Goal: Information Seeking & Learning: Learn about a topic

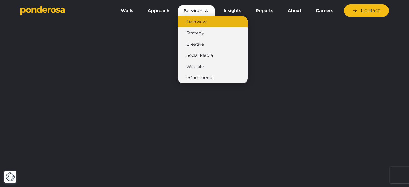
click at [201, 19] on link "Overview" at bounding box center [213, 21] width 70 height 11
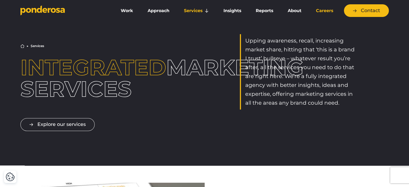
click at [325, 12] on link "Careers" at bounding box center [325, 10] width 30 height 11
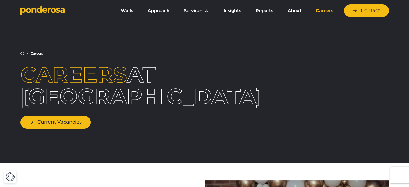
click at [71, 119] on link "Current Vacancies" at bounding box center [55, 122] width 70 height 13
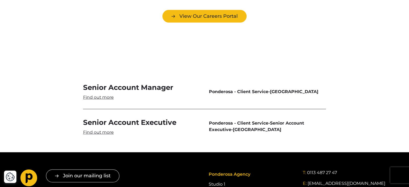
scroll to position [1581, 0]
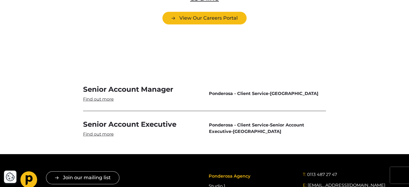
click at [144, 120] on link "Senior Account Executive" at bounding box center [141, 128] width 117 height 17
click at [126, 85] on link "Senior Account Manager" at bounding box center [141, 93] width 117 height 17
